Goal: Transaction & Acquisition: Purchase product/service

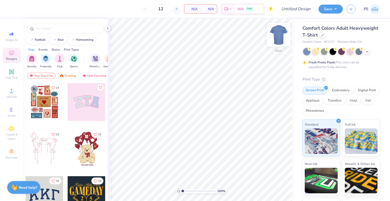
click at [281, 28] on img at bounding box center [279, 35] width 20 height 20
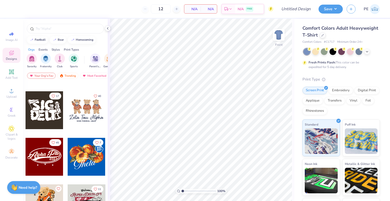
scroll to position [178, 0]
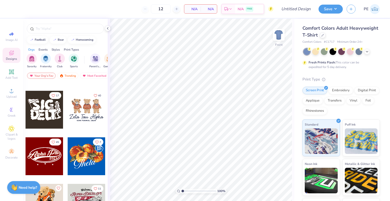
click at [83, 108] on div at bounding box center [87, 110] width 38 height 38
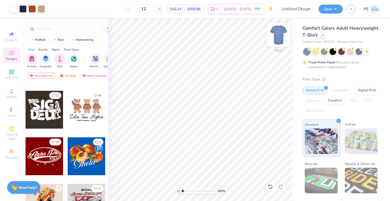
click at [277, 36] on img at bounding box center [279, 35] width 20 height 20
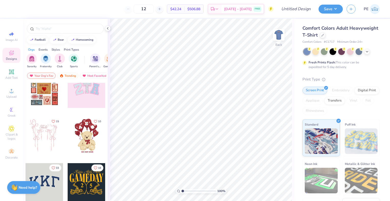
scroll to position [13, 0]
click at [84, 135] on div at bounding box center [87, 136] width 38 height 38
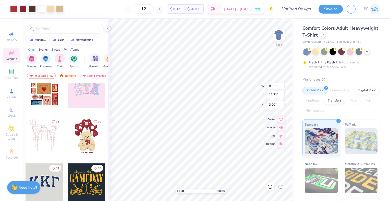
type input "8.55"
type input "12.21"
type input "10.32"
type input "14.74"
drag, startPoint x: 155, startPoint y: 9, endPoint x: 146, endPoint y: 9, distance: 9.4
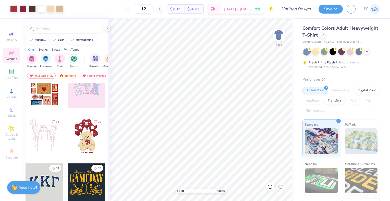
click at [146, 9] on input "12" at bounding box center [144, 8] width 20 height 9
click at [154, 10] on input "12" at bounding box center [144, 8] width 20 height 9
click at [161, 8] on icon at bounding box center [160, 9] width 4 height 4
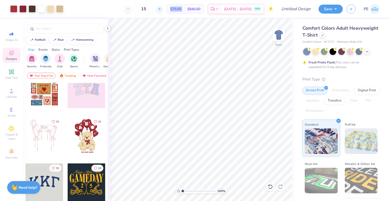
click at [161, 8] on icon at bounding box center [160, 9] width 4 height 4
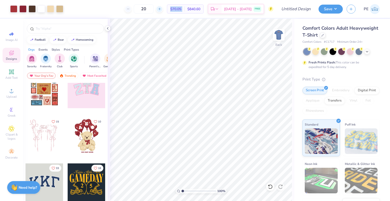
click at [161, 8] on icon at bounding box center [160, 9] width 4 height 4
drag, startPoint x: 167, startPoint y: 8, endPoint x: 156, endPoint y: 9, distance: 11.3
click at [151, 9] on input "22" at bounding box center [141, 8] width 20 height 9
click at [127, 10] on icon at bounding box center [126, 9] width 4 height 4
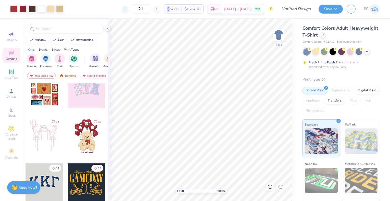
click at [127, 10] on icon at bounding box center [126, 9] width 4 height 4
drag, startPoint x: 133, startPoint y: 10, endPoint x: 120, endPoint y: 11, distance: 12.6
click at [120, 11] on div "18 $60.82 Per Item $1,094.76 Total Est. Delivery Sep 13 - 16 FREE" at bounding box center [170, 9] width 206 height 18
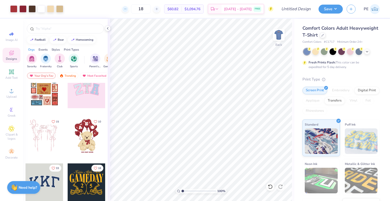
drag, startPoint x: 152, startPoint y: 7, endPoint x: 131, endPoint y: 10, distance: 21.4
click at [131, 10] on div "18" at bounding box center [141, 8] width 38 height 9
type input "2"
drag, startPoint x: 150, startPoint y: 8, endPoint x: 135, endPoint y: 11, distance: 15.3
click at [135, 11] on div "36" at bounding box center [141, 8] width 38 height 9
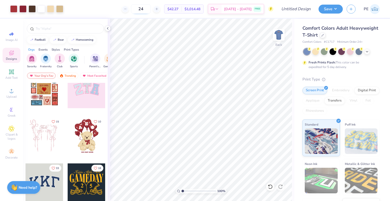
drag, startPoint x: 151, startPoint y: 9, endPoint x: 140, endPoint y: 9, distance: 11.5
click at [140, 9] on input "24" at bounding box center [141, 8] width 20 height 9
drag, startPoint x: 154, startPoint y: 9, endPoint x: 133, endPoint y: 12, distance: 21.2
click at [133, 12] on div "12" at bounding box center [144, 8] width 38 height 9
drag, startPoint x: 151, startPoint y: 8, endPoint x: 133, endPoint y: 12, distance: 18.5
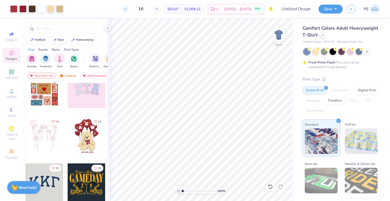
click at [133, 12] on div "16" at bounding box center [141, 8] width 38 height 9
type input "1"
type input "13"
click at [14, 9] on div at bounding box center [13, 8] width 7 height 7
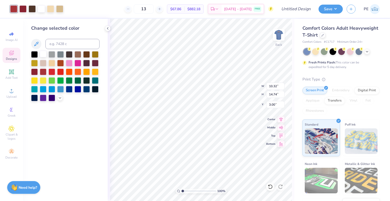
click at [42, 55] on div at bounding box center [43, 54] width 7 height 7
click at [24, 8] on div at bounding box center [22, 8] width 7 height 7
click at [44, 55] on div at bounding box center [43, 54] width 7 height 7
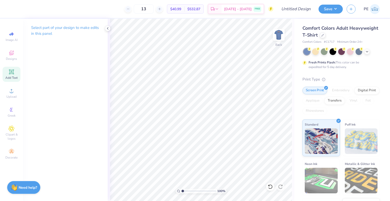
click at [12, 72] on icon at bounding box center [11, 71] width 5 height 5
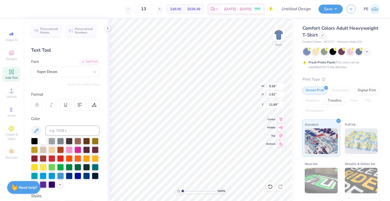
scroll to position [4, 1]
type input "4.35"
drag, startPoint x: 155, startPoint y: 8, endPoint x: 143, endPoint y: 9, distance: 11.8
click at [143, 9] on input "13" at bounding box center [144, 8] width 20 height 9
drag, startPoint x: 157, startPoint y: 8, endPoint x: 142, endPoint y: 9, distance: 15.1
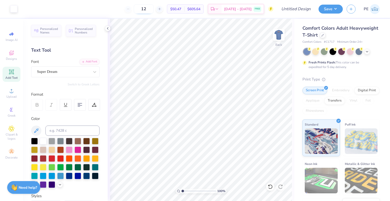
click at [142, 9] on input "12" at bounding box center [144, 8] width 20 height 9
click at [279, 38] on img at bounding box center [279, 35] width 20 height 20
drag, startPoint x: 155, startPoint y: 8, endPoint x: 147, endPoint y: 9, distance: 8.7
click at [147, 9] on input "24" at bounding box center [144, 8] width 20 height 9
click at [141, 9] on input "36" at bounding box center [144, 8] width 20 height 9
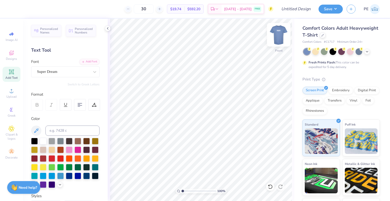
click at [283, 32] on img at bounding box center [279, 35] width 20 height 20
drag, startPoint x: 155, startPoint y: 9, endPoint x: 146, endPoint y: 8, distance: 9.4
click at [146, 8] on input "30" at bounding box center [144, 8] width 20 height 9
drag, startPoint x: 154, startPoint y: 9, endPoint x: 146, endPoint y: 9, distance: 8.2
click at [146, 9] on input "36" at bounding box center [144, 8] width 20 height 9
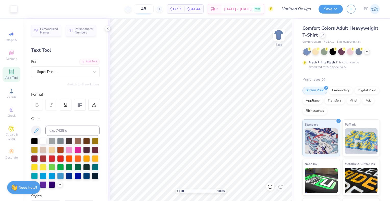
drag, startPoint x: 151, startPoint y: 9, endPoint x: 146, endPoint y: 9, distance: 4.6
click at [146, 9] on input "48" at bounding box center [144, 8] width 20 height 9
type input "4"
type input "40"
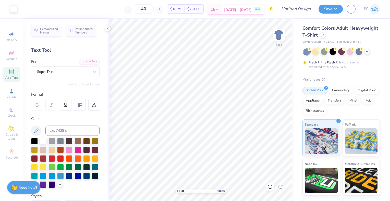
click at [219, 8] on icon at bounding box center [217, 10] width 4 height 4
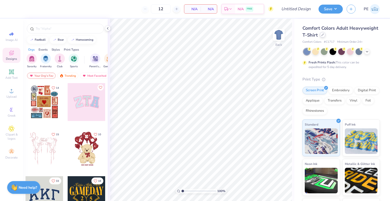
click at [326, 36] on div at bounding box center [323, 35] width 6 height 6
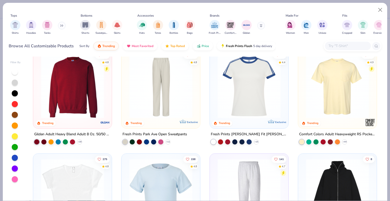
scroll to position [636, 0]
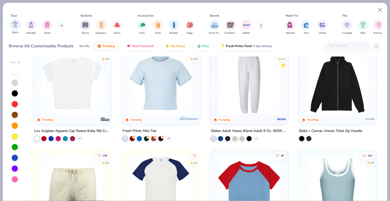
click at [14, 25] on img "filter for Shirts" at bounding box center [15, 24] width 6 height 6
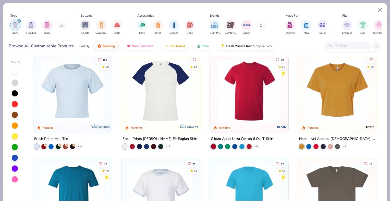
scroll to position [213, 0]
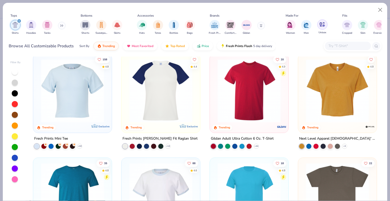
click at [322, 25] on img "filter for Unisex" at bounding box center [322, 24] width 6 height 6
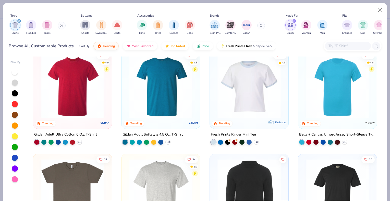
scroll to position [116, 0]
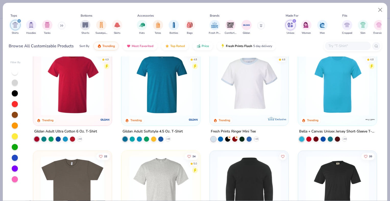
click at [337, 87] on img at bounding box center [337, 83] width 68 height 63
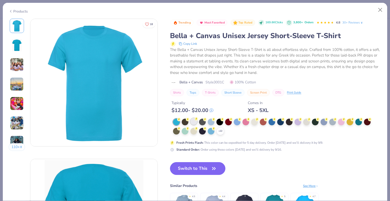
click at [195, 121] on div at bounding box center [193, 121] width 7 height 7
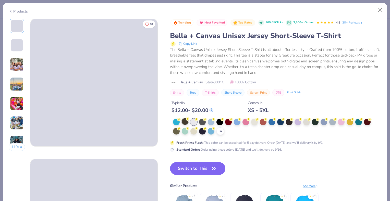
click at [184, 120] on div at bounding box center [185, 121] width 7 height 7
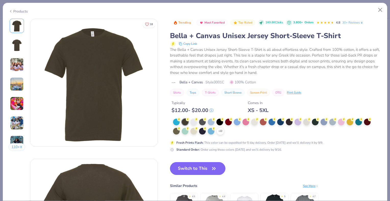
click at [187, 165] on button "Switch to This" at bounding box center [197, 168] width 55 height 13
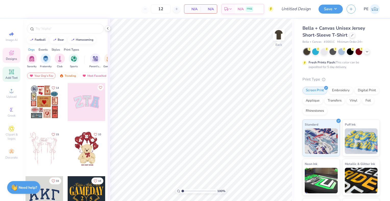
click at [11, 71] on icon at bounding box center [11, 72] width 4 height 4
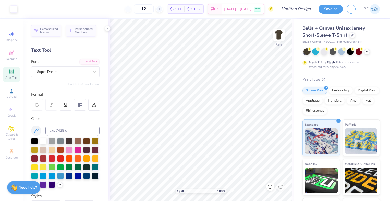
drag, startPoint x: 157, startPoint y: 9, endPoint x: 140, endPoint y: 10, distance: 16.4
click at [140, 10] on div "12" at bounding box center [144, 8] width 38 height 9
type input "2"
type input "3"
type input "4"
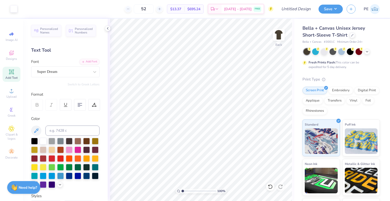
type input "5"
type input "60"
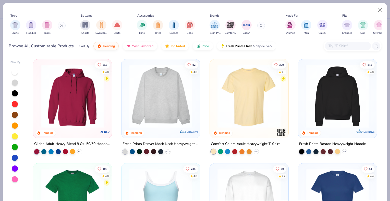
click at [59, 25] on button at bounding box center [62, 26] width 8 height 8
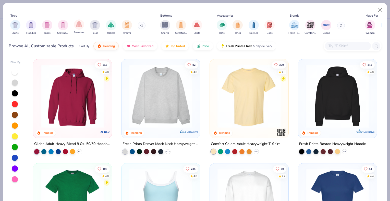
click at [74, 25] on div "Sweaters" at bounding box center [79, 26] width 11 height 15
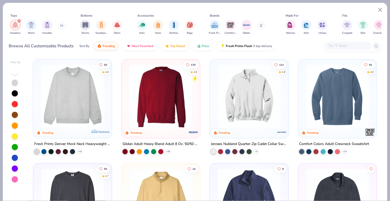
click at [59, 26] on button at bounding box center [62, 26] width 8 height 8
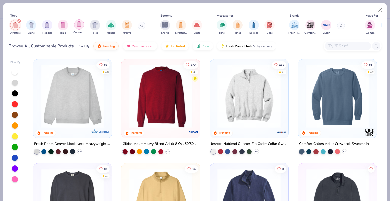
click at [80, 25] on img "filter for Crewnecks" at bounding box center [79, 24] width 6 height 6
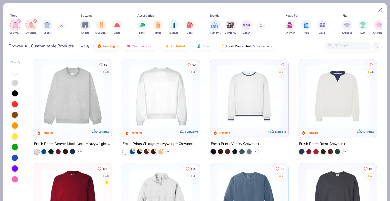
click at [235, 87] on img at bounding box center [249, 95] width 68 height 63
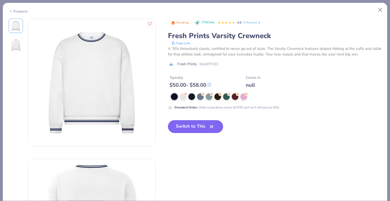
click at [193, 125] on button "Switch to This" at bounding box center [195, 126] width 55 height 13
type input "50"
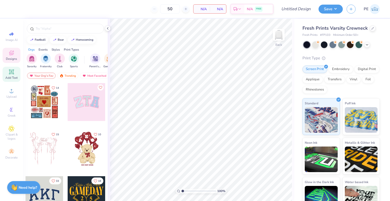
click at [11, 71] on icon at bounding box center [11, 72] width 4 height 4
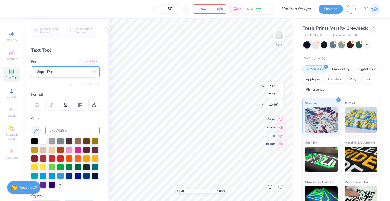
click at [60, 73] on div "Super Dream" at bounding box center [64, 72] width 54 height 8
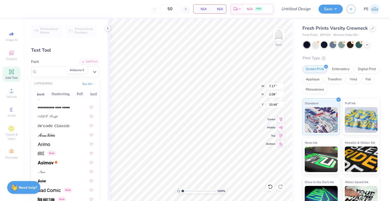
scroll to position [134, 0]
click at [54, 114] on img at bounding box center [48, 116] width 20 height 4
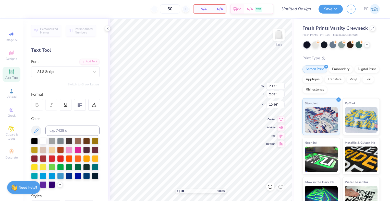
type input "10.65"
type input "2.50"
type input "3.73"
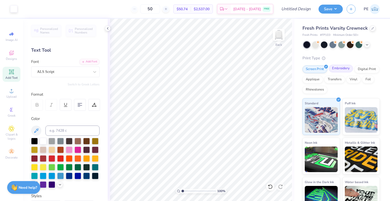
click at [342, 68] on div "Embroidery" at bounding box center [341, 69] width 24 height 8
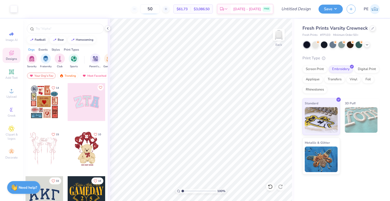
drag, startPoint x: 162, startPoint y: 9, endPoint x: 148, endPoint y: 9, distance: 13.5
click at [148, 9] on input "50" at bounding box center [150, 8] width 20 height 9
drag, startPoint x: 162, startPoint y: 8, endPoint x: 141, endPoint y: 11, distance: 21.2
click at [141, 11] on div "20" at bounding box center [150, 8] width 38 height 9
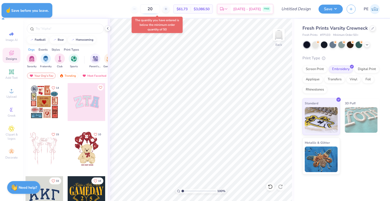
type input "50"
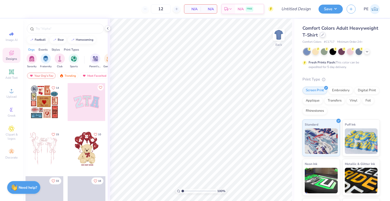
click at [326, 36] on div at bounding box center [323, 35] width 6 height 6
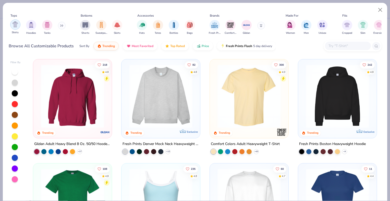
click at [14, 24] on img "filter for Shirts" at bounding box center [15, 24] width 6 height 6
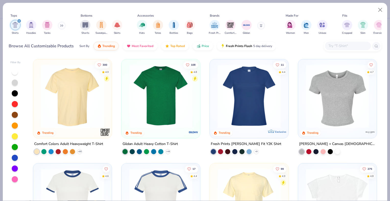
click at [158, 94] on img at bounding box center [161, 95] width 68 height 63
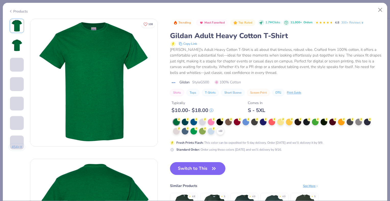
click at [198, 165] on button "Switch to This" at bounding box center [197, 168] width 55 height 13
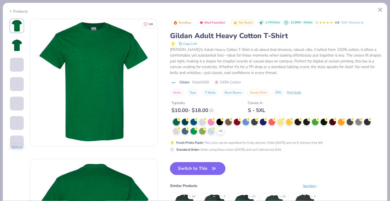
click at [206, 167] on button "Switch to This" at bounding box center [197, 168] width 55 height 13
click at [199, 168] on button "Switch to This" at bounding box center [197, 168] width 55 height 13
click at [201, 171] on button "Switch to This" at bounding box center [197, 168] width 55 height 13
click at [202, 123] on div at bounding box center [202, 121] width 7 height 7
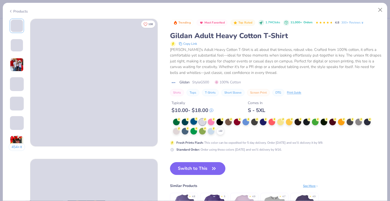
click at [194, 122] on div at bounding box center [193, 121] width 7 height 7
click at [185, 121] on div at bounding box center [185, 121] width 7 height 7
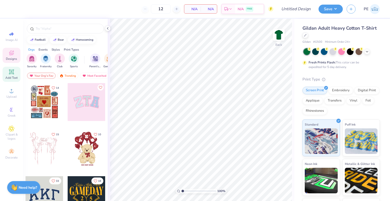
click at [10, 74] on icon at bounding box center [11, 71] width 5 height 5
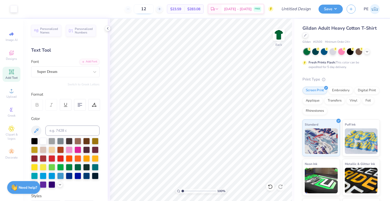
click at [154, 9] on input "12" at bounding box center [144, 8] width 20 height 9
drag, startPoint x: 157, startPoint y: 9, endPoint x: 143, endPoint y: 9, distance: 13.5
click at [143, 9] on input "12" at bounding box center [144, 8] width 20 height 9
type input "6"
type input "7"
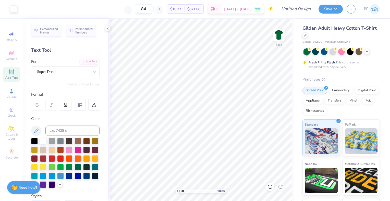
drag, startPoint x: 155, startPoint y: 10, endPoint x: 144, endPoint y: 10, distance: 11.2
click at [144, 10] on input "84" at bounding box center [144, 8] width 20 height 9
type input "9"
type input "84"
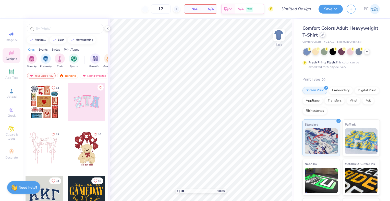
click at [324, 36] on icon at bounding box center [322, 34] width 3 height 3
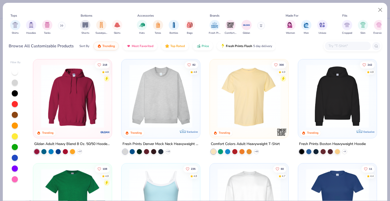
click at [61, 25] on icon at bounding box center [61, 26] width 1 height 2
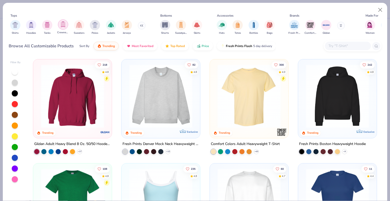
click at [65, 24] on img "filter for Crewnecks" at bounding box center [63, 24] width 6 height 6
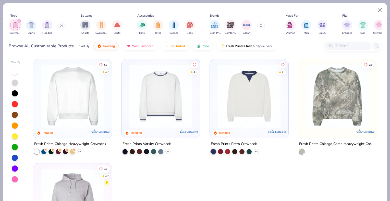
click at [62, 24] on icon at bounding box center [61, 25] width 3 height 3
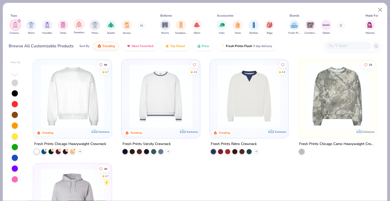
click at [79, 26] on img "filter for Sweaters" at bounding box center [79, 24] width 6 height 6
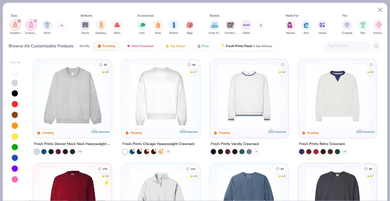
click at [86, 106] on img at bounding box center [72, 95] width 68 height 63
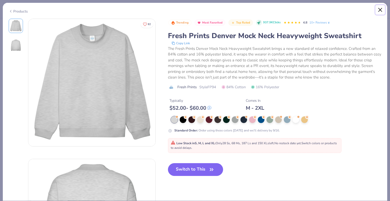
click at [380, 10] on button "Close" at bounding box center [381, 10] width 10 height 10
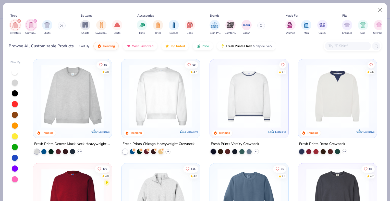
click at [244, 94] on img at bounding box center [249, 95] width 68 height 63
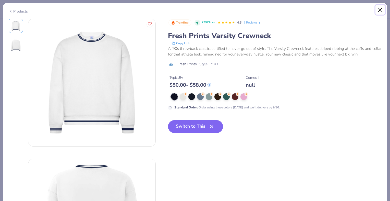
click at [380, 11] on button "Close" at bounding box center [381, 10] width 10 height 10
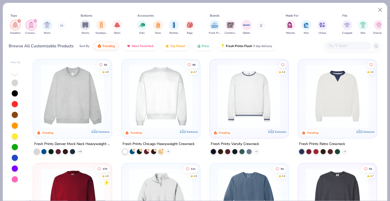
click at [333, 96] on img at bounding box center [337, 95] width 68 height 63
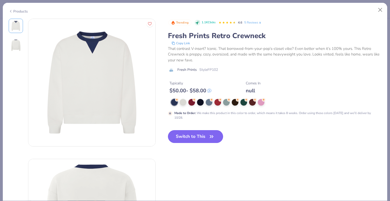
click at [201, 131] on button "Switch to This" at bounding box center [195, 136] width 55 height 13
type input "50"
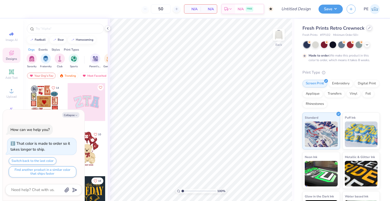
click at [368, 27] on icon at bounding box center [369, 28] width 3 height 3
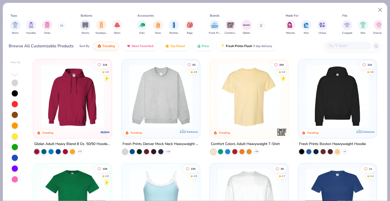
click at [62, 27] on button at bounding box center [62, 26] width 8 height 8
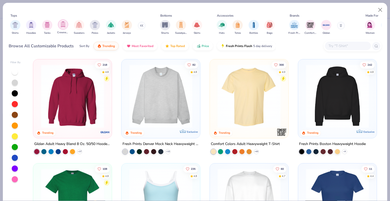
click at [63, 25] on img "filter for Crewnecks" at bounding box center [63, 24] width 6 height 6
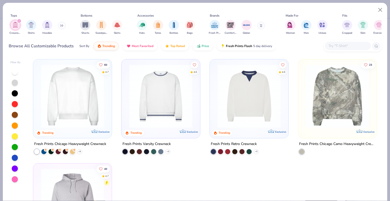
click at [62, 25] on icon at bounding box center [61, 25] width 3 height 3
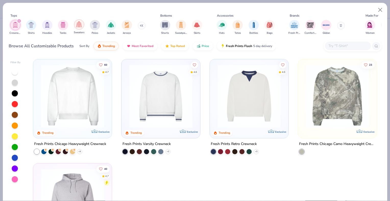
click at [80, 27] on img "filter for Sweaters" at bounding box center [79, 24] width 6 height 6
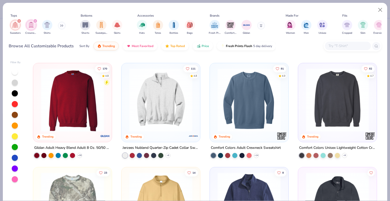
scroll to position [101, 0]
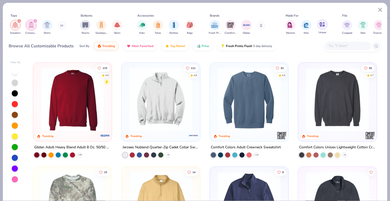
click at [320, 25] on img "filter for Unisex" at bounding box center [322, 24] width 6 height 6
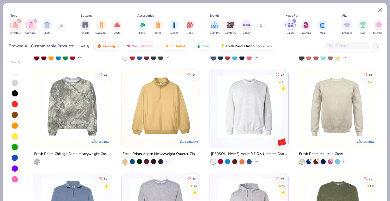
scroll to position [199, 0]
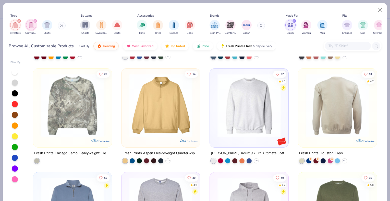
click at [320, 107] on div at bounding box center [337, 104] width 205 height 63
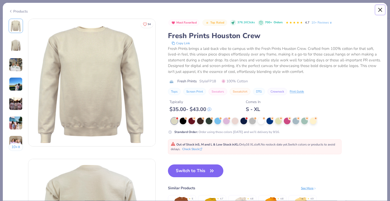
click at [382, 8] on button "Close" at bounding box center [381, 10] width 10 height 10
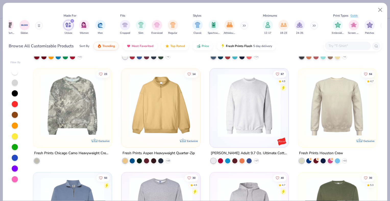
scroll to position [0, 230]
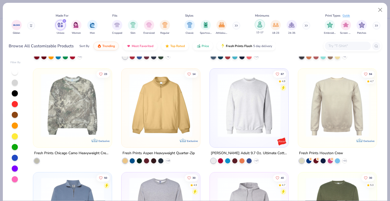
click at [257, 25] on img "filter for 12-17" at bounding box center [260, 24] width 6 height 6
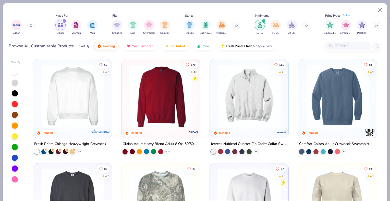
click at [78, 99] on img at bounding box center [72, 95] width 68 height 63
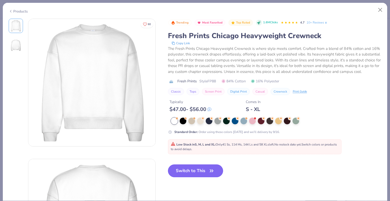
click at [189, 175] on button "Switch to This" at bounding box center [195, 170] width 55 height 13
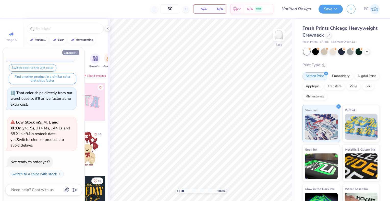
click at [67, 52] on button "Collapse" at bounding box center [70, 52] width 17 height 5
type textarea "x"
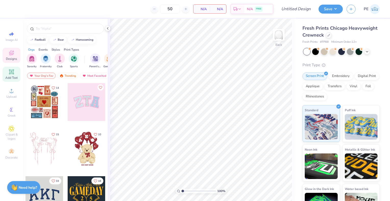
click at [10, 74] on icon at bounding box center [11, 72] width 6 height 6
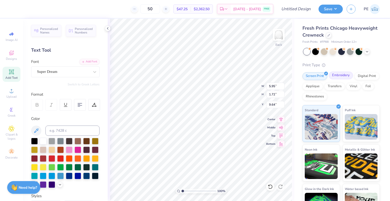
click at [336, 77] on div "Embroidery" at bounding box center [341, 76] width 24 height 8
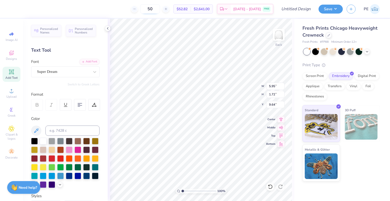
drag, startPoint x: 161, startPoint y: 10, endPoint x: 149, endPoint y: 9, distance: 12.1
click at [149, 9] on input "50" at bounding box center [150, 8] width 20 height 9
type input "20"
click at [329, 36] on div at bounding box center [329, 35] width 6 height 6
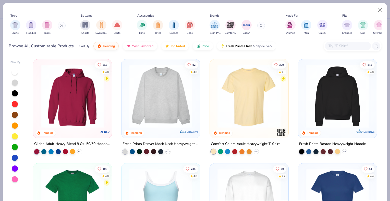
click at [60, 26] on button at bounding box center [62, 26] width 8 height 8
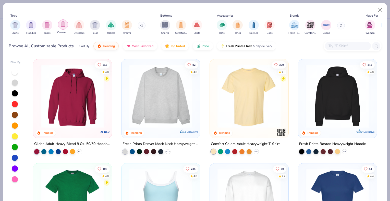
click at [62, 25] on img "filter for Crewnecks" at bounding box center [63, 24] width 6 height 6
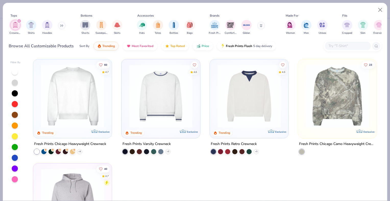
click at [61, 25] on icon at bounding box center [61, 26] width 1 height 2
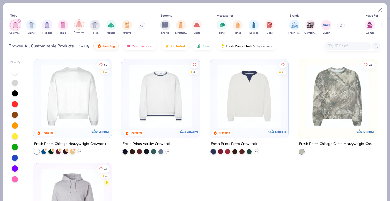
click at [79, 26] on img "filter for Sweaters" at bounding box center [79, 24] width 6 height 6
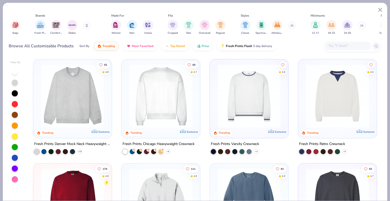
scroll to position [0, 230]
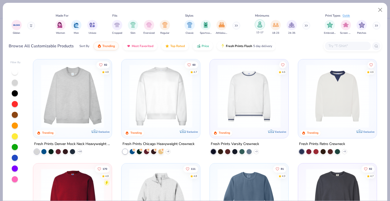
click at [264, 26] on div "filter for 12-17" at bounding box center [260, 24] width 10 height 10
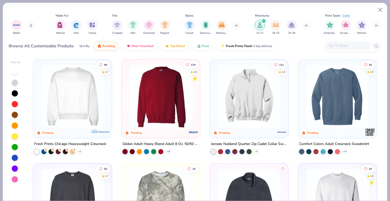
click at [163, 97] on img at bounding box center [161, 95] width 68 height 63
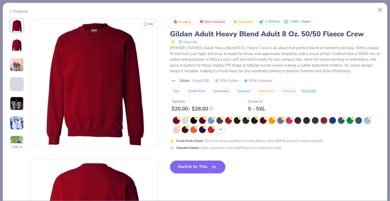
click at [201, 172] on button "Switch to This" at bounding box center [197, 166] width 55 height 13
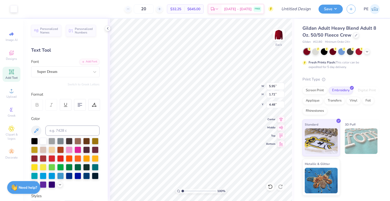
type input "4.48"
click at [61, 71] on div "Super Dream" at bounding box center [64, 72] width 54 height 8
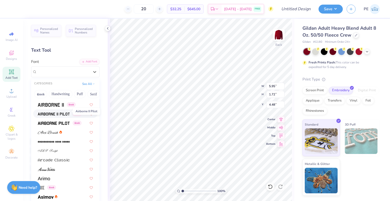
scroll to position [102, 0]
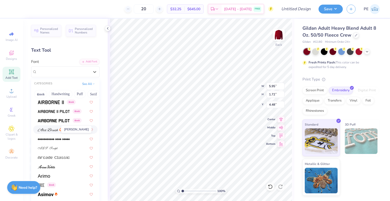
click at [51, 128] on img at bounding box center [48, 130] width 20 height 4
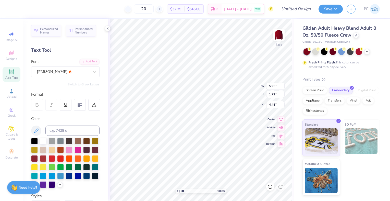
type input "7.50"
type input "2.00"
type input "4.34"
type textarea "student government association"
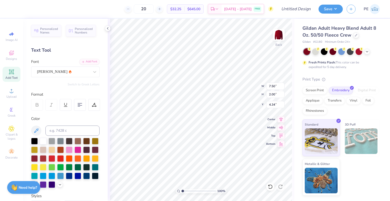
scroll to position [4, 0]
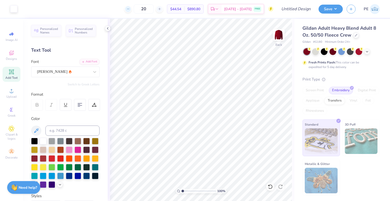
drag, startPoint x: 157, startPoint y: 8, endPoint x: 137, endPoint y: 11, distance: 20.3
click at [137, 11] on div "20" at bounding box center [144, 8] width 38 height 9
type input "21"
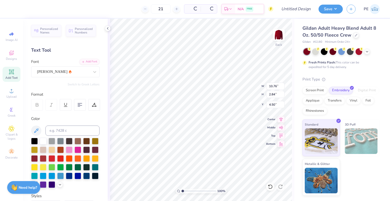
type input "10.76"
type input "2.84"
type input "4.07"
type input "6.63"
type input "1.75"
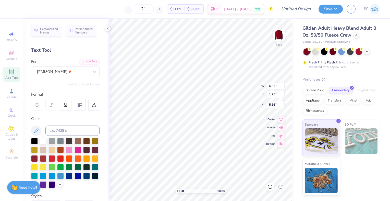
type input "3.44"
type textarea "student"
type textarea "SGA"
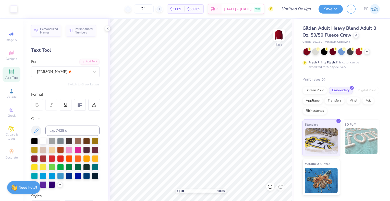
click at [359, 134] on img at bounding box center [361, 141] width 33 height 26
click at [312, 89] on div "Screen Print" at bounding box center [315, 90] width 25 height 8
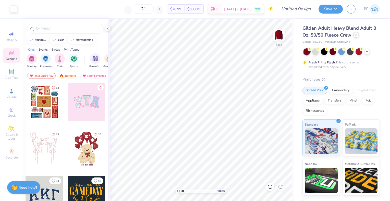
click at [357, 36] on div at bounding box center [356, 35] width 6 height 6
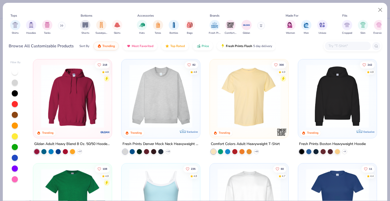
click at [60, 23] on button at bounding box center [62, 26] width 8 height 8
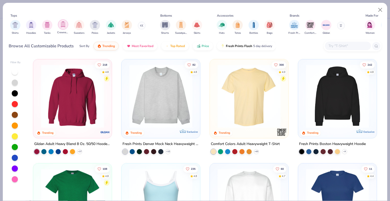
click at [62, 25] on img "filter for Crewnecks" at bounding box center [63, 24] width 6 height 6
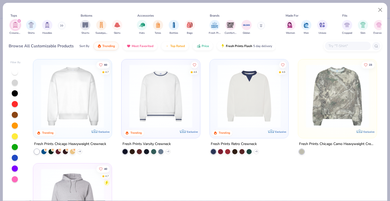
click at [62, 25] on icon at bounding box center [61, 25] width 3 height 3
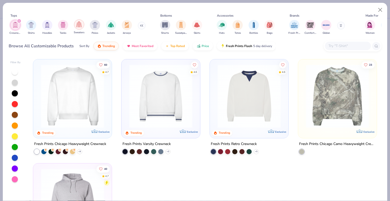
click at [76, 24] on img "filter for Sweaters" at bounding box center [79, 24] width 6 height 6
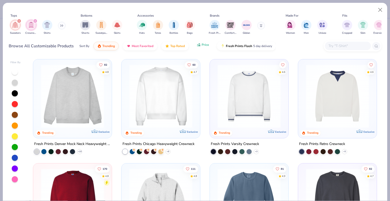
click at [197, 46] on icon "button" at bounding box center [199, 44] width 4 height 5
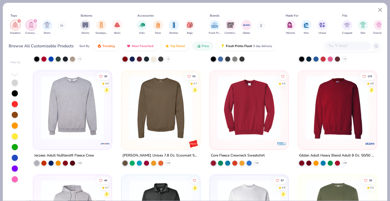
scroll to position [93, 0]
click at [83, 118] on img at bounding box center [72, 107] width 68 height 63
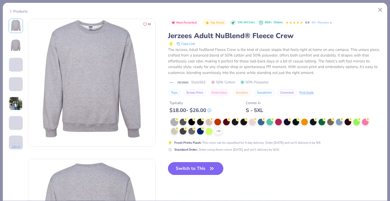
click at [188, 170] on button "Switch to This" at bounding box center [195, 168] width 55 height 13
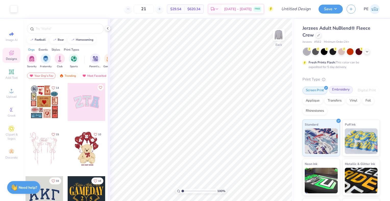
click at [339, 91] on div "Embroidery" at bounding box center [341, 90] width 24 height 8
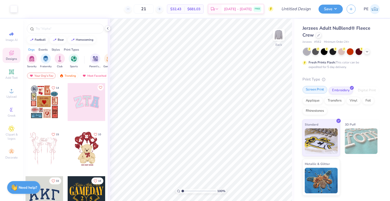
click at [318, 91] on div "Screen Print" at bounding box center [315, 90] width 25 height 8
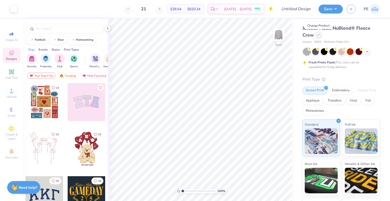
click at [319, 35] on icon at bounding box center [318, 34] width 3 height 3
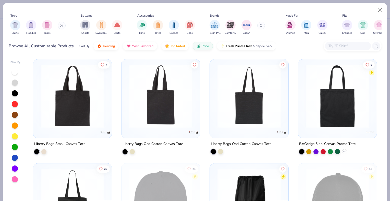
click at [62, 26] on icon at bounding box center [61, 25] width 3 height 3
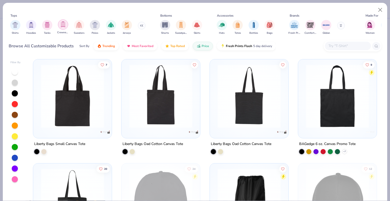
click at [63, 26] on img "filter for Crewnecks" at bounding box center [63, 24] width 6 height 6
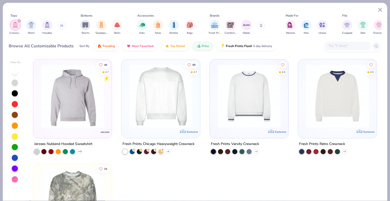
click at [61, 25] on icon at bounding box center [61, 25] width 3 height 3
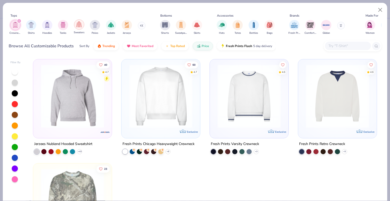
click at [77, 24] on img "filter for Sweaters" at bounding box center [79, 24] width 6 height 6
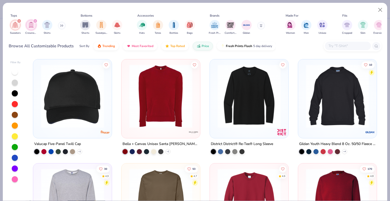
click at [233, 95] on img at bounding box center [249, 95] width 68 height 63
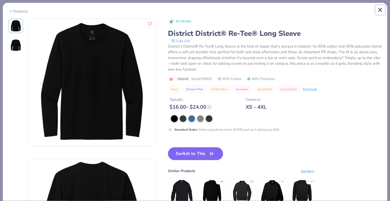
click at [381, 8] on button "Close" at bounding box center [381, 10] width 10 height 10
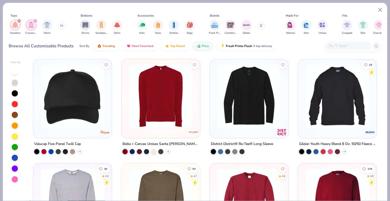
click at [35, 20] on icon "filter for Crewnecks" at bounding box center [35, 21] width 2 height 2
click at [20, 21] on icon "filter for Sweaters" at bounding box center [19, 21] width 2 height 2
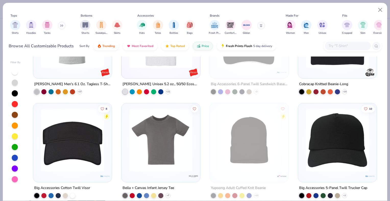
scroll to position [689, 0]
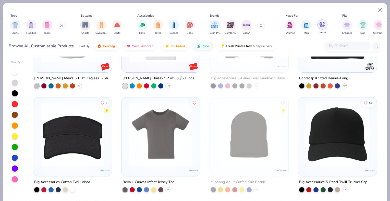
click at [323, 29] on div "filter for Unisex" at bounding box center [322, 24] width 10 height 10
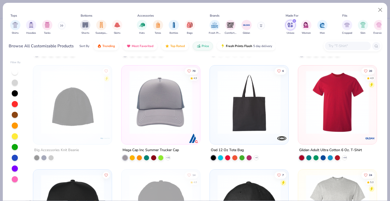
scroll to position [310, 0]
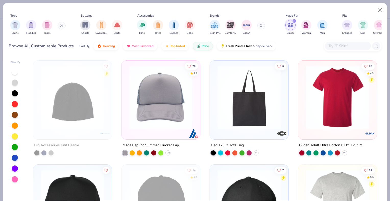
click at [324, 86] on img at bounding box center [337, 97] width 68 height 63
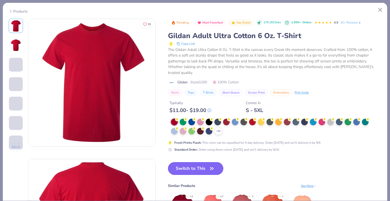
click at [202, 163] on button "Switch to This" at bounding box center [195, 168] width 55 height 13
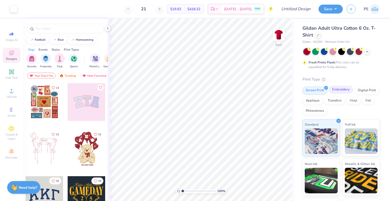
click at [345, 90] on div "Embroidery" at bounding box center [341, 90] width 24 height 8
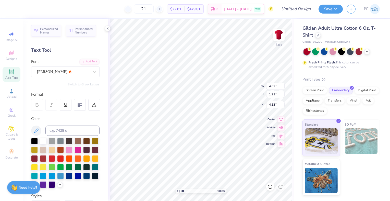
type input "4.02"
type input "1.21"
type input "4.09"
type input "5.47"
type input "1.65"
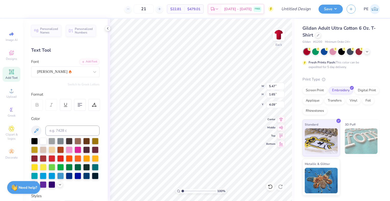
type input "3.74"
type textarea "student government"
type input "9.15"
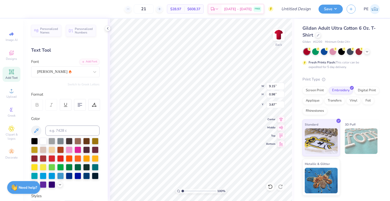
type input "0.98"
type input "3.34"
click at [318, 37] on div at bounding box center [318, 35] width 6 height 6
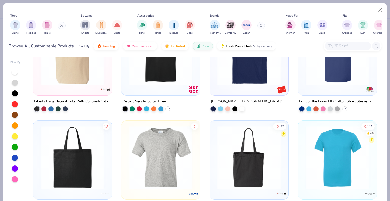
scroll to position [997, 0]
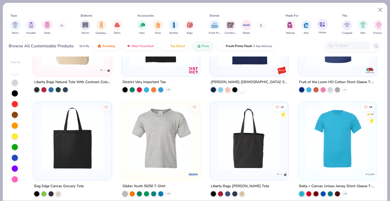
click at [319, 21] on div "filter for Unisex" at bounding box center [322, 24] width 10 height 10
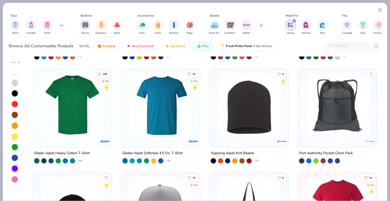
scroll to position [205, 0]
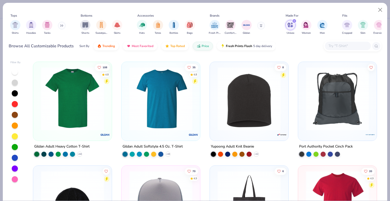
click at [66, 105] on img at bounding box center [72, 98] width 68 height 63
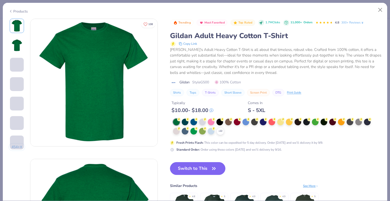
click at [197, 164] on button "Switch to This" at bounding box center [197, 168] width 55 height 13
